Goal: Check status

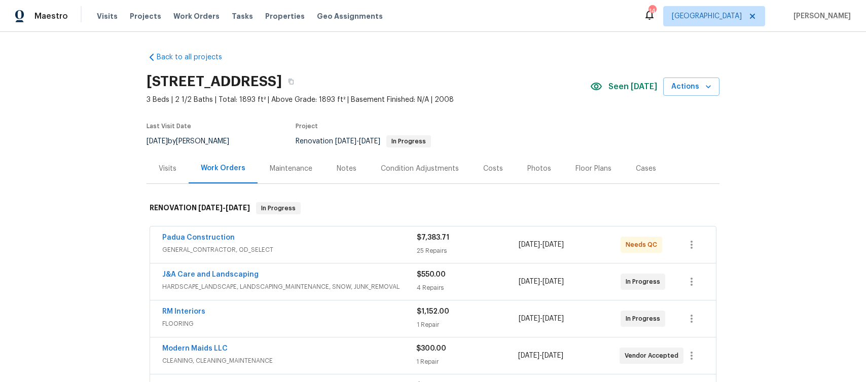
click at [169, 171] on div "Visits" at bounding box center [168, 169] width 18 height 10
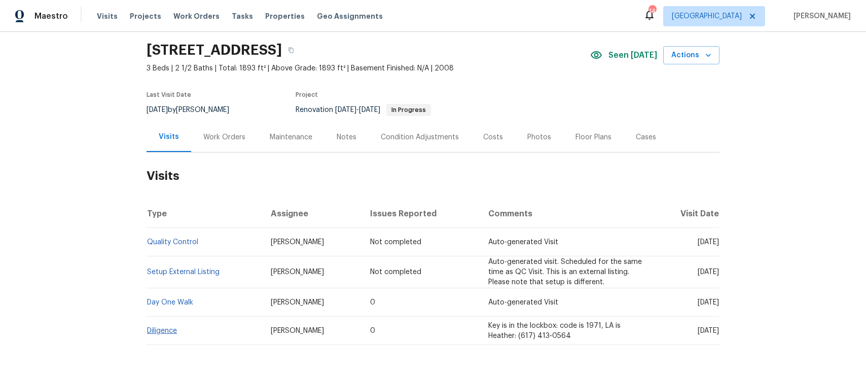
scroll to position [63, 0]
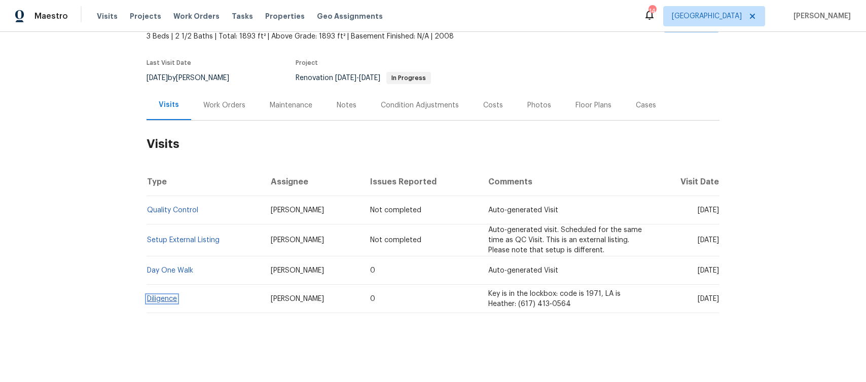
click at [166, 300] on link "Diligence" at bounding box center [162, 299] width 30 height 7
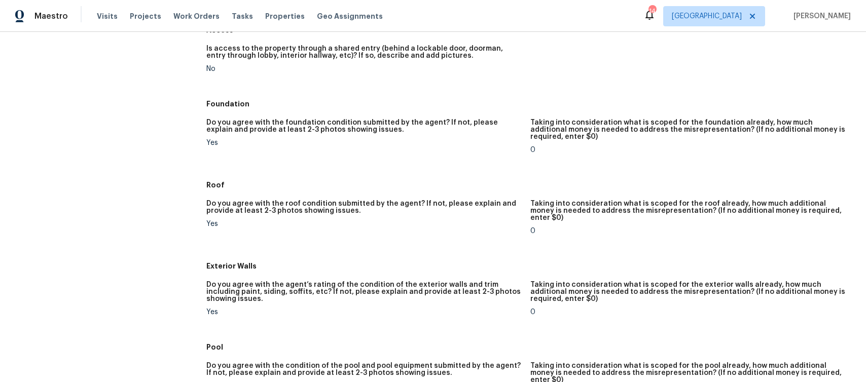
scroll to position [214, 0]
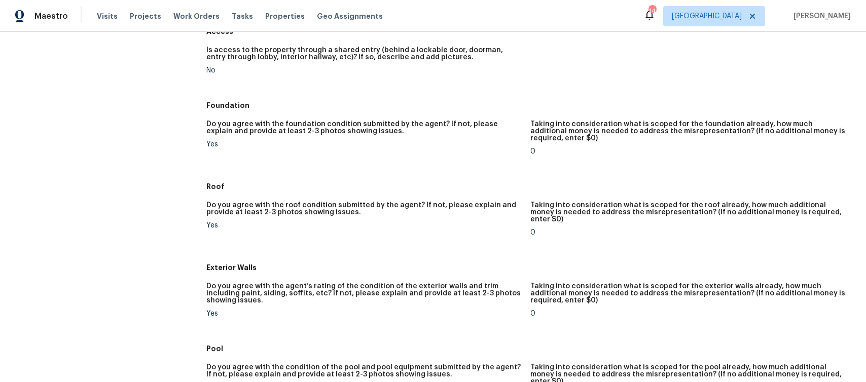
click at [509, 123] on h5 "Do you agree with the foundation condition submitted by the agent? If not, plea…" at bounding box center [363, 128] width 315 height 14
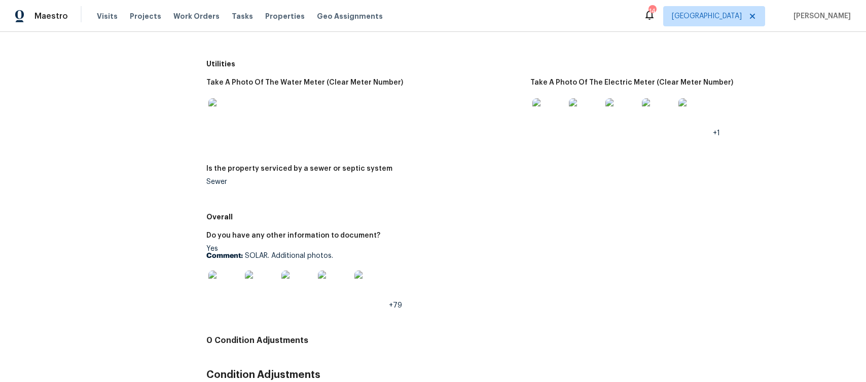
click at [516, 232] on div "Do you have any other information to document?" at bounding box center [363, 238] width 315 height 13
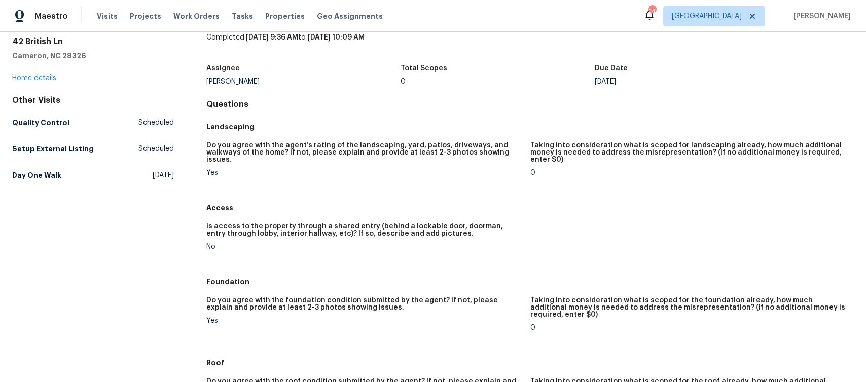
scroll to position [0, 0]
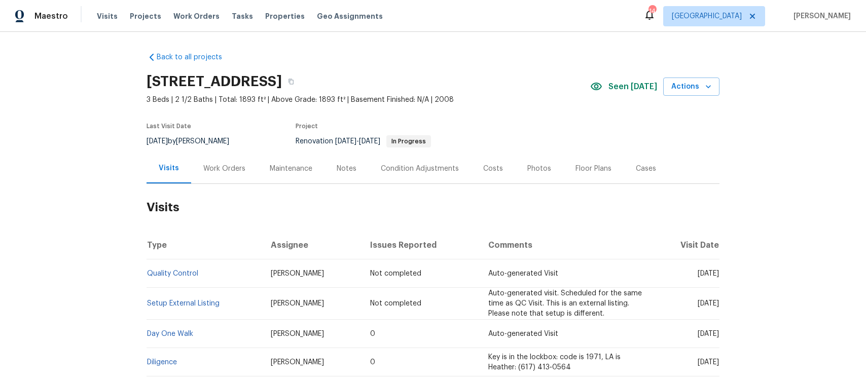
scroll to position [63, 0]
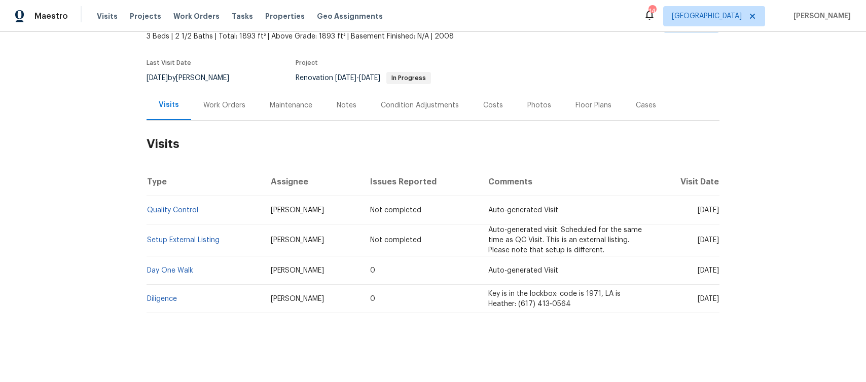
click at [167, 274] on td "Day One Walk" at bounding box center [205, 271] width 116 height 28
click at [170, 272] on link "Day One Walk" at bounding box center [170, 270] width 46 height 7
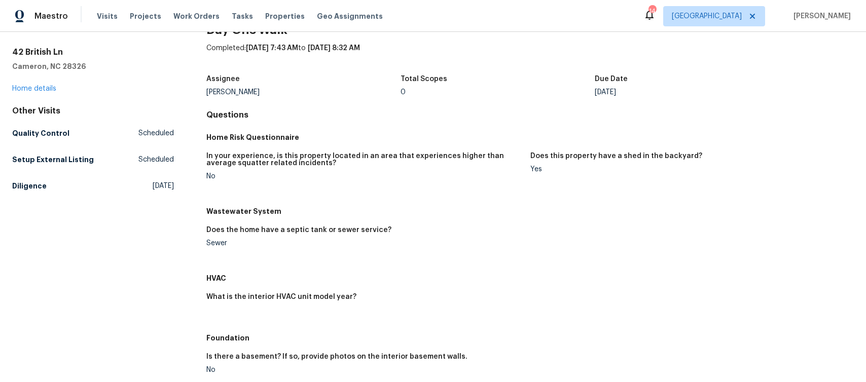
scroll to position [32, 0]
